Goal: Task Accomplishment & Management: Complete application form

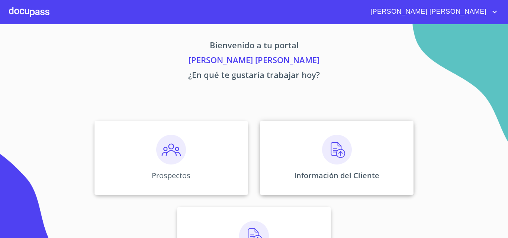
click at [362, 150] on div "Información del Cliente" at bounding box center [337, 158] width 154 height 74
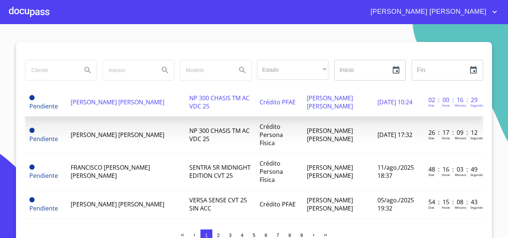
scroll to position [37, 0]
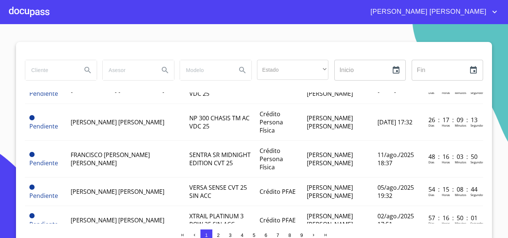
click at [45, 69] on input "search" at bounding box center [50, 70] width 51 height 20
type input "[PERSON_NAME]"
click at [83, 72] on icon "Search" at bounding box center [87, 70] width 9 height 9
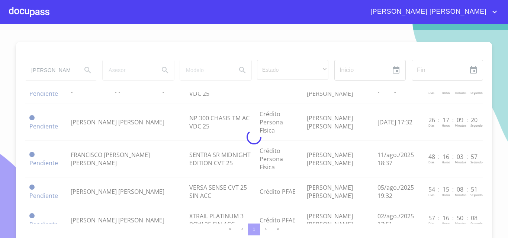
scroll to position [33, 0]
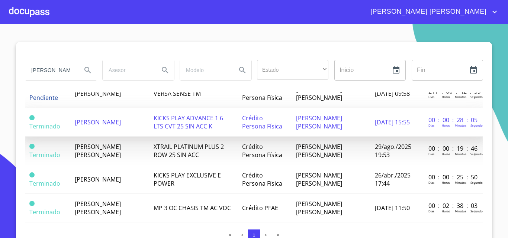
click at [102, 118] on span "[PERSON_NAME]" at bounding box center [98, 122] width 46 height 8
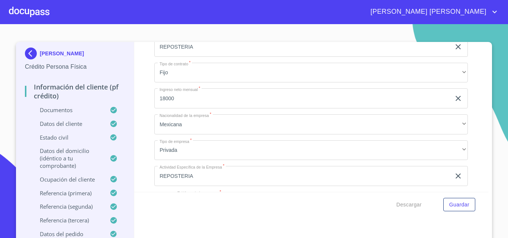
scroll to position [4302, 0]
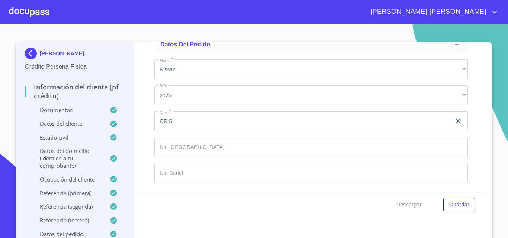
click at [181, 172] on input "Documento de identificación.   *" at bounding box center [310, 173] width 313 height 20
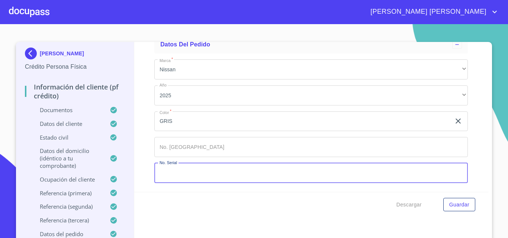
paste input "[US_VEHICLE_IDENTIFICATION_NUMBER]"
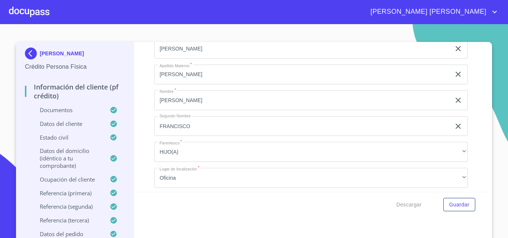
scroll to position [4501, 0]
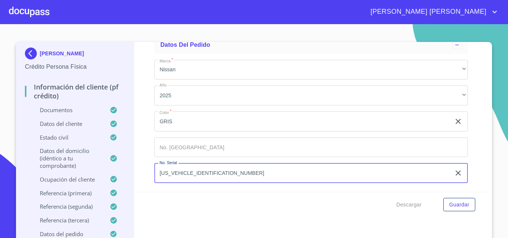
type input "[US_VEHICLE_IDENTIFICATION_NUMBER]"
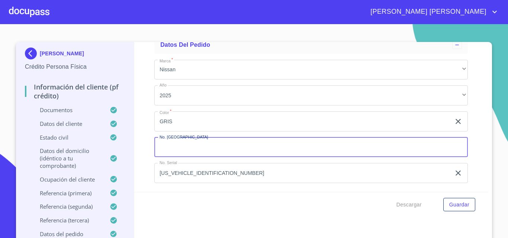
click at [185, 147] on input "Documento de identificación.   *" at bounding box center [310, 148] width 313 height 20
click at [36, 12] on div at bounding box center [29, 12] width 41 height 24
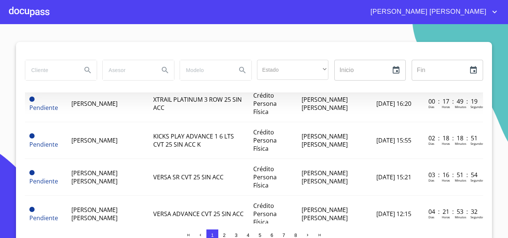
scroll to position [74, 0]
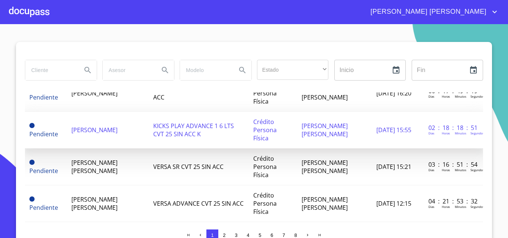
click at [198, 125] on span "KICKS PLAY ADVANCE 1 6 LTS CVT 25 SIN ACC K" at bounding box center [193, 130] width 81 height 16
